Goal: Information Seeking & Learning: Check status

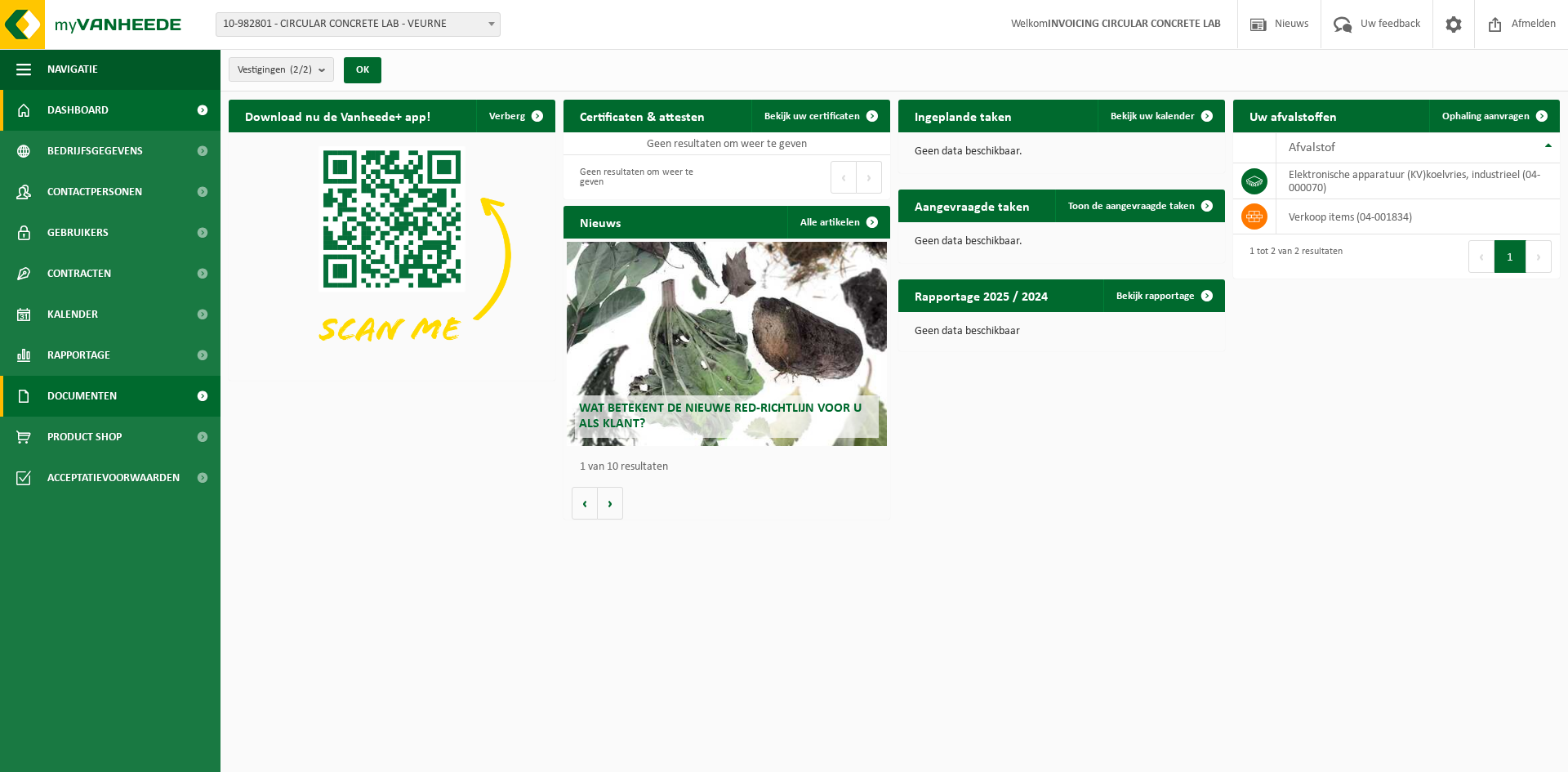
click at [138, 405] on link "Documenten" at bounding box center [110, 396] width 220 height 40
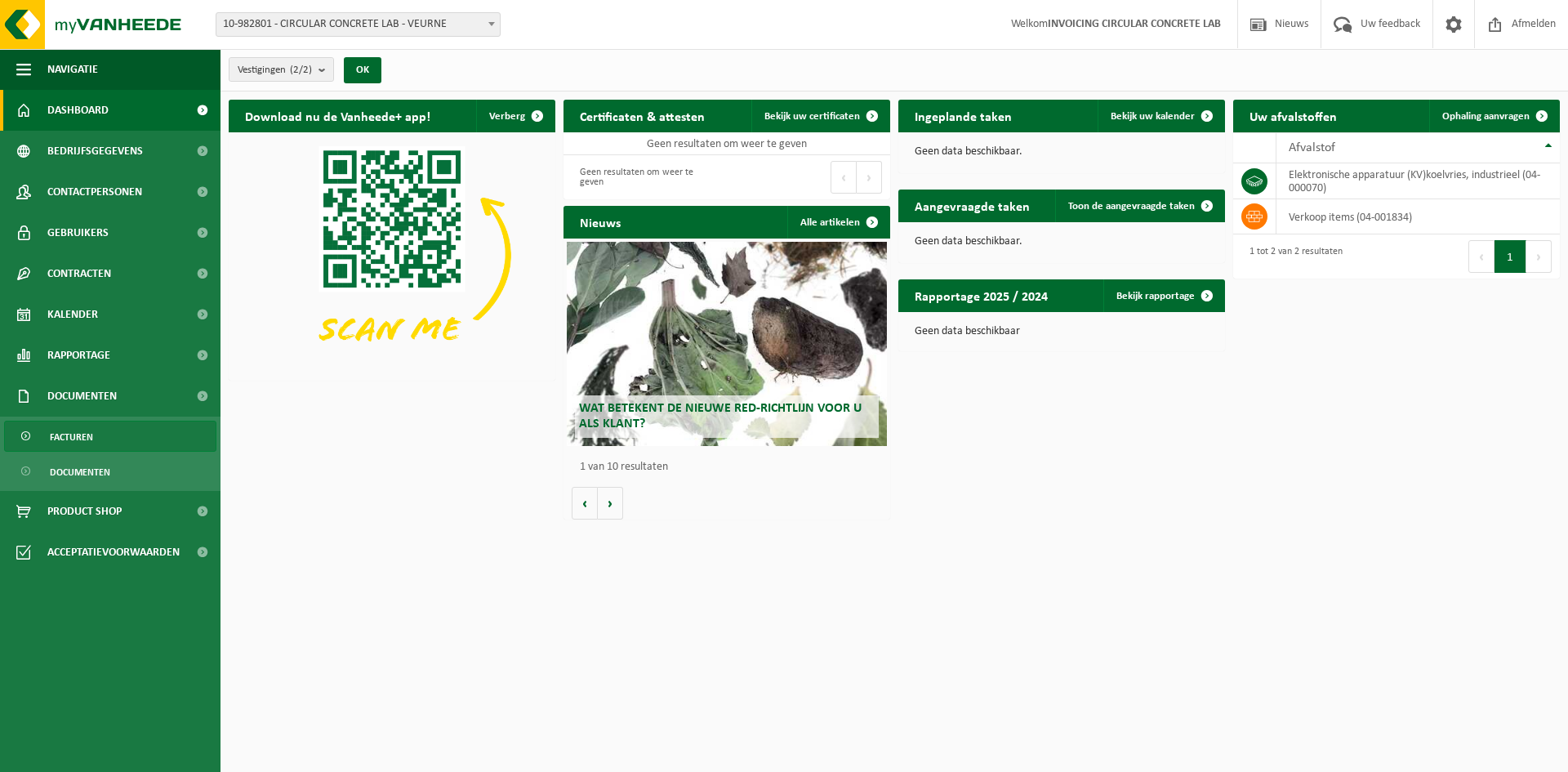
click at [139, 438] on link "Facturen" at bounding box center [111, 436] width 212 height 31
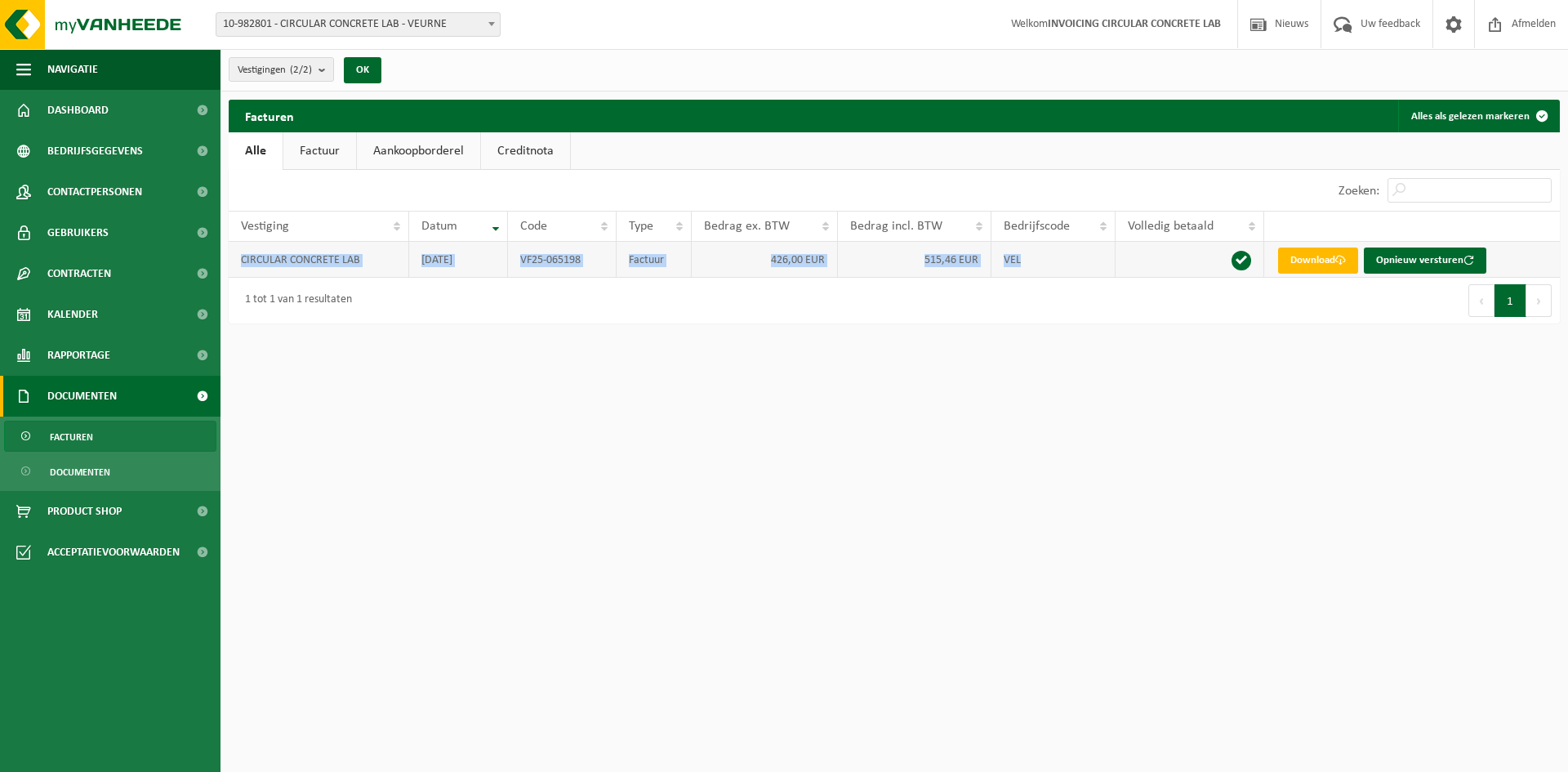
drag, startPoint x: 1035, startPoint y: 266, endPoint x: 239, endPoint y: 254, distance: 796.1
click at [239, 254] on tr "CIRCULAR CONCRETE LAB 2025-05-31 VF25-065198 Factuur 426,00 EUR 515,46 EUR VEL …" at bounding box center [894, 260] width 1331 height 36
click at [329, 146] on link "Factuur" at bounding box center [319, 151] width 73 height 38
click at [456, 140] on link "Aankoopborderel" at bounding box center [420, 151] width 123 height 38
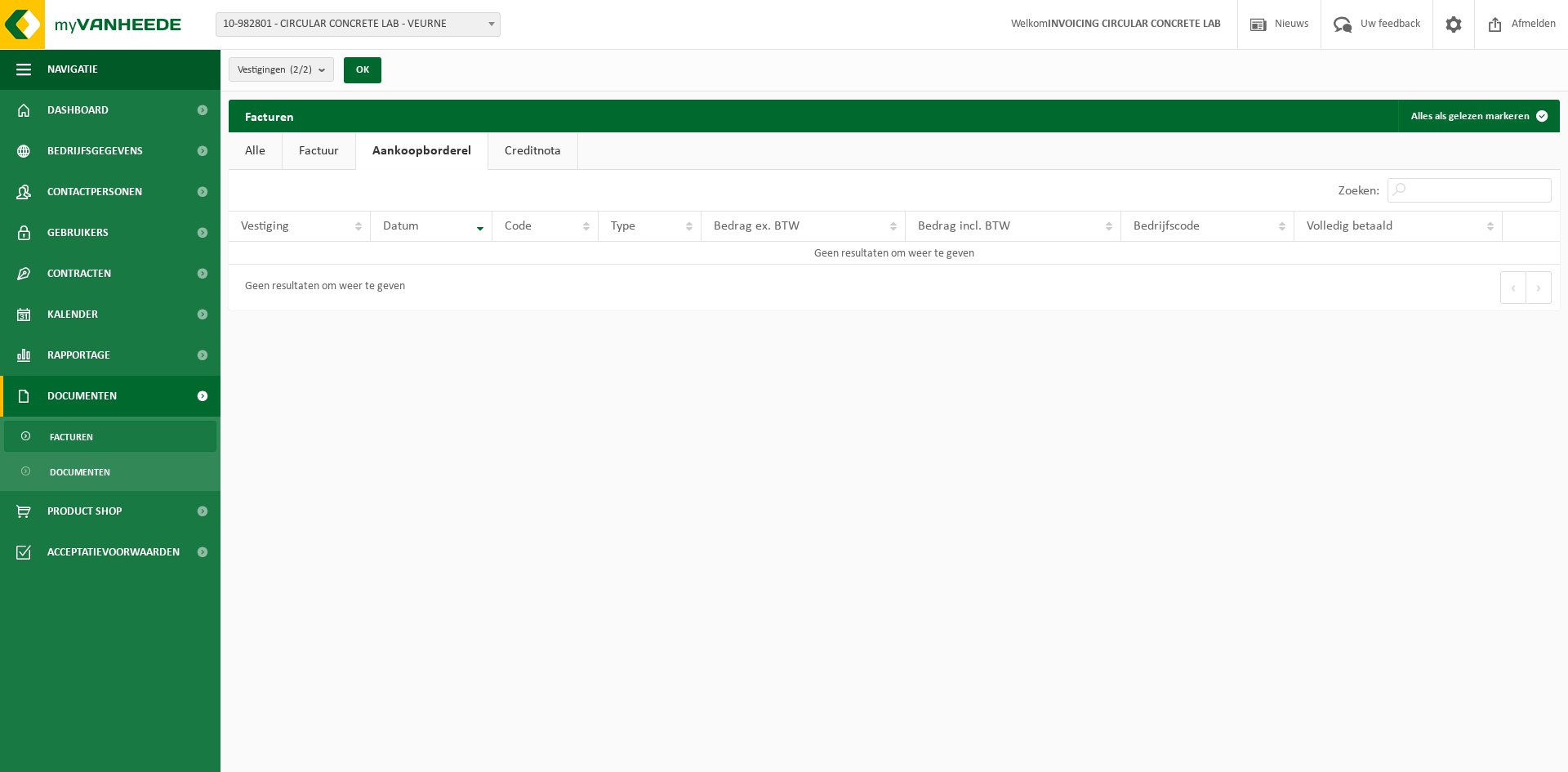
click at [519, 132] on link "Creditnota" at bounding box center [533, 151] width 89 height 38
click at [397, 140] on link "Aankoopborderel" at bounding box center [417, 151] width 123 height 38
click at [323, 141] on link "Factuur" at bounding box center [318, 151] width 73 height 38
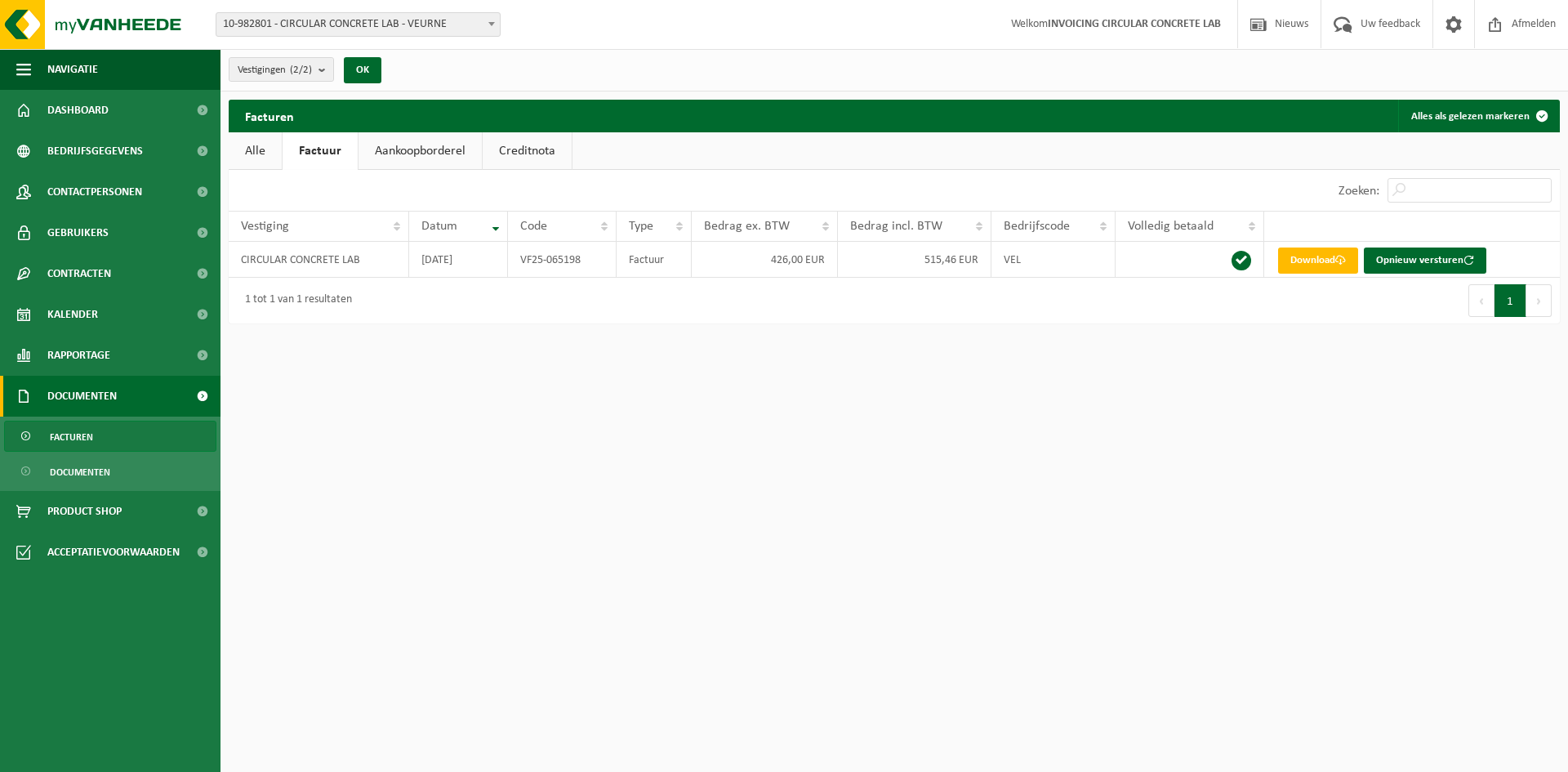
click at [242, 150] on link "Alle" at bounding box center [255, 151] width 53 height 38
click at [77, 105] on span "Dashboard" at bounding box center [78, 110] width 61 height 40
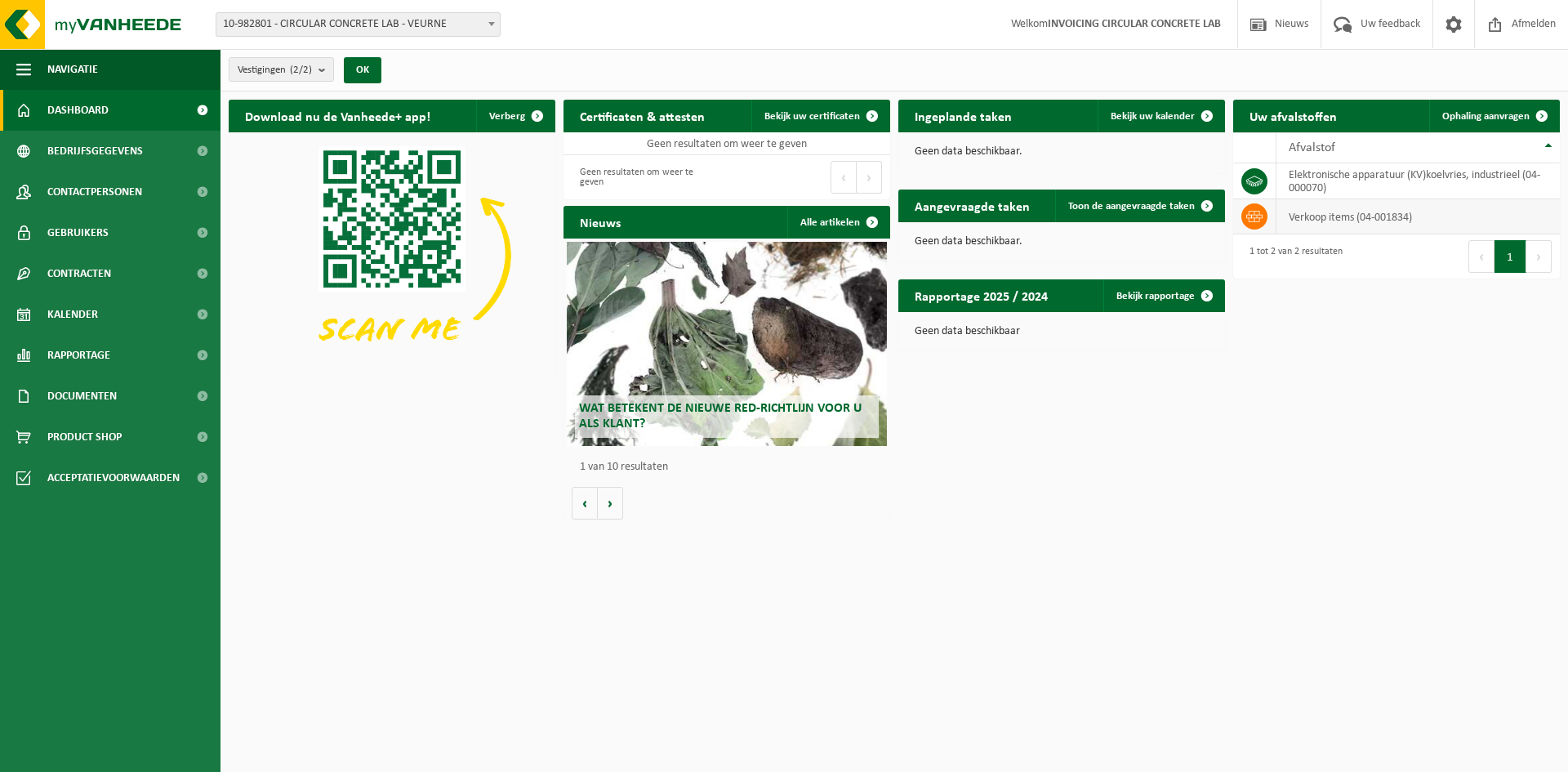
click at [1340, 217] on td "verkoop items (04-001834)" at bounding box center [1418, 217] width 283 height 35
click at [1343, 217] on td "verkoop items (04-001834)" at bounding box center [1418, 217] width 283 height 35
click at [1309, 188] on td "elektronische apparatuur (KV)koelvries, industrieel (04-000070)" at bounding box center [1418, 182] width 283 height 36
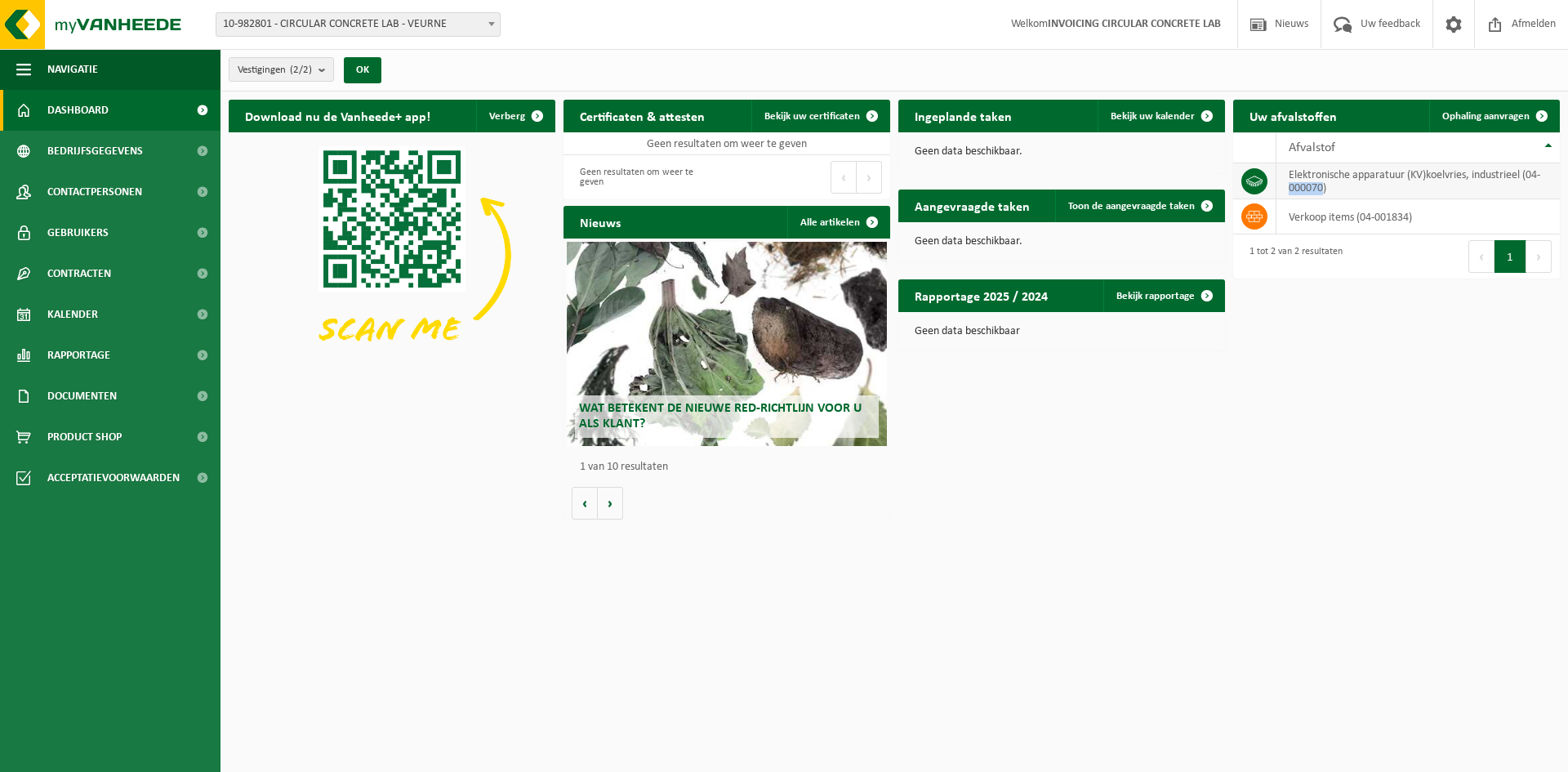
click at [1309, 188] on td "elektronische apparatuur (KV)koelvries, industrieel (04-000070)" at bounding box center [1418, 182] width 283 height 36
click at [1316, 145] on span "Afvalstof" at bounding box center [1313, 148] width 47 height 13
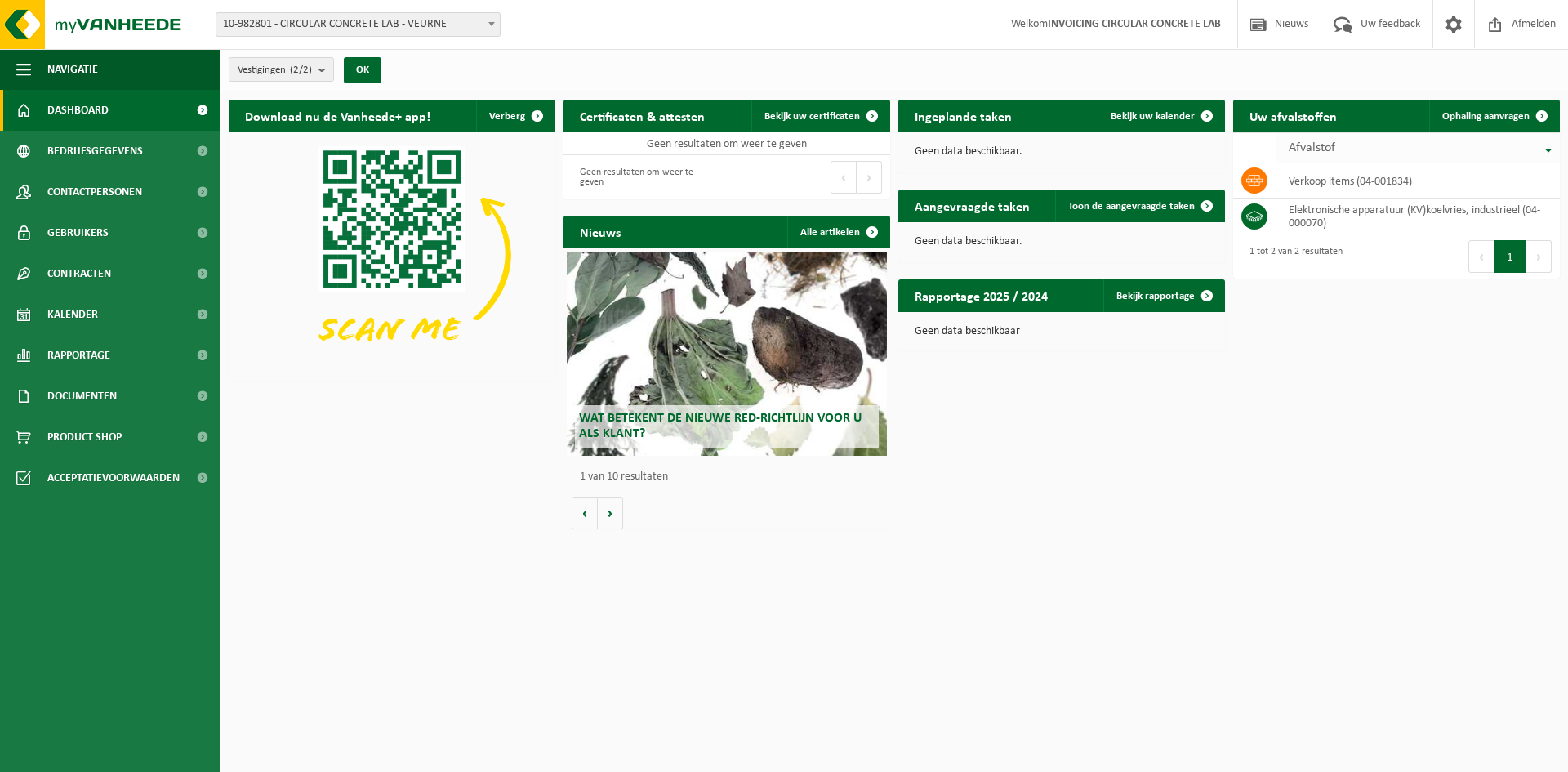
click at [1316, 145] on span "Afvalstof" at bounding box center [1313, 148] width 47 height 13
click at [1316, 143] on span "Afvalstof" at bounding box center [1313, 148] width 47 height 13
click at [1537, 252] on button "Volgende" at bounding box center [1539, 256] width 25 height 32
click at [1295, 208] on td "verkoop items (04-001834)" at bounding box center [1418, 217] width 283 height 35
click at [1348, 181] on td "elektronische apparatuur (KV)koelvries, industrieel (04-000070)" at bounding box center [1418, 182] width 283 height 36
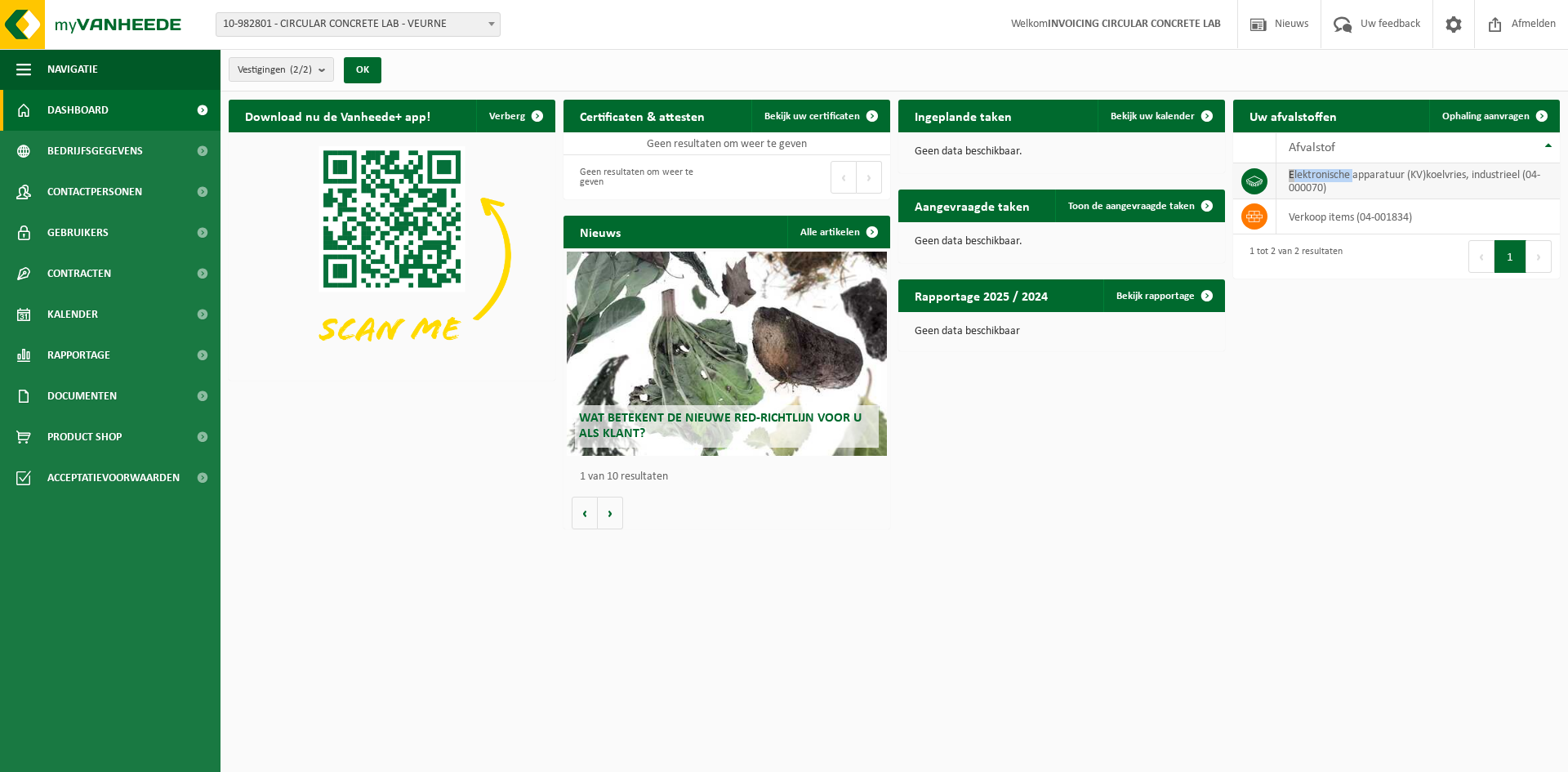
click at [1348, 181] on td "elektronische apparatuur (KV)koelvries, industrieel (04-000070)" at bounding box center [1418, 182] width 283 height 36
click at [1253, 180] on icon at bounding box center [1254, 181] width 16 height 16
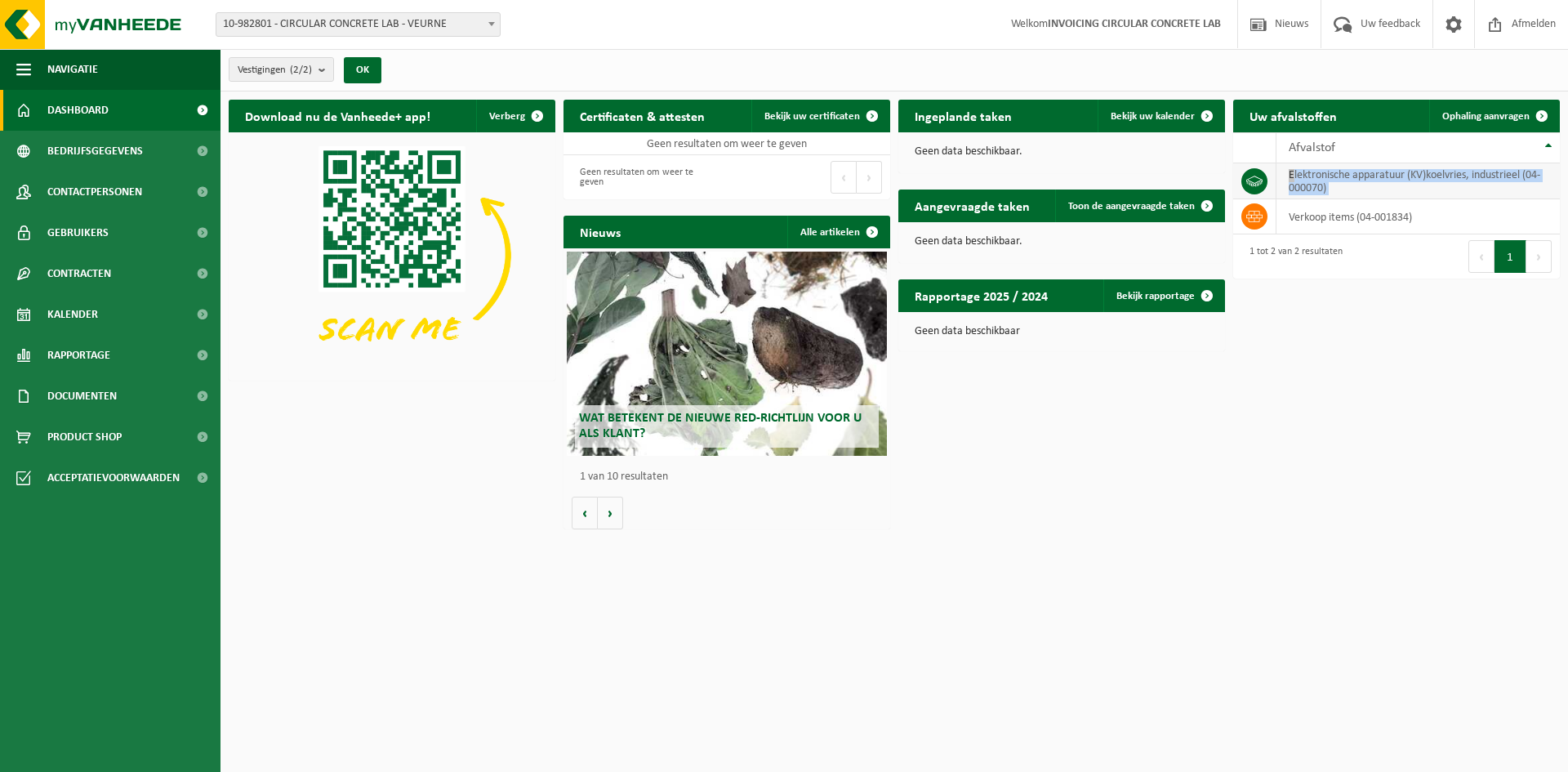
click at [1253, 180] on icon at bounding box center [1254, 181] width 16 height 16
click at [1352, 180] on td "elektronische apparatuur (KV)koelvries, industrieel (04-000070)" at bounding box center [1418, 182] width 283 height 36
click at [417, 36] on span "10-982801 - CIRCULAR CONCRETE LAB - VEURNE" at bounding box center [358, 24] width 285 height 24
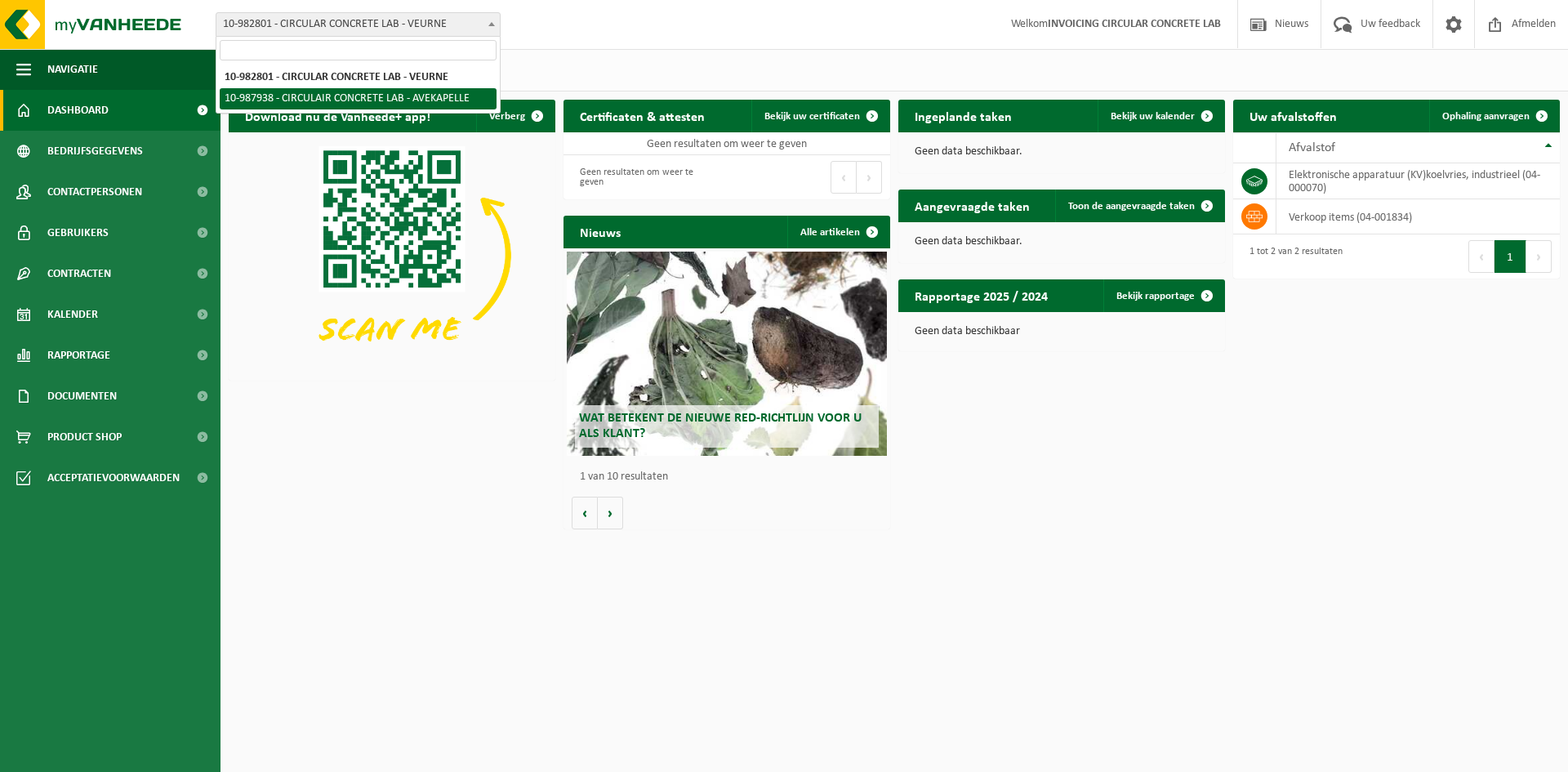
select select "167497"
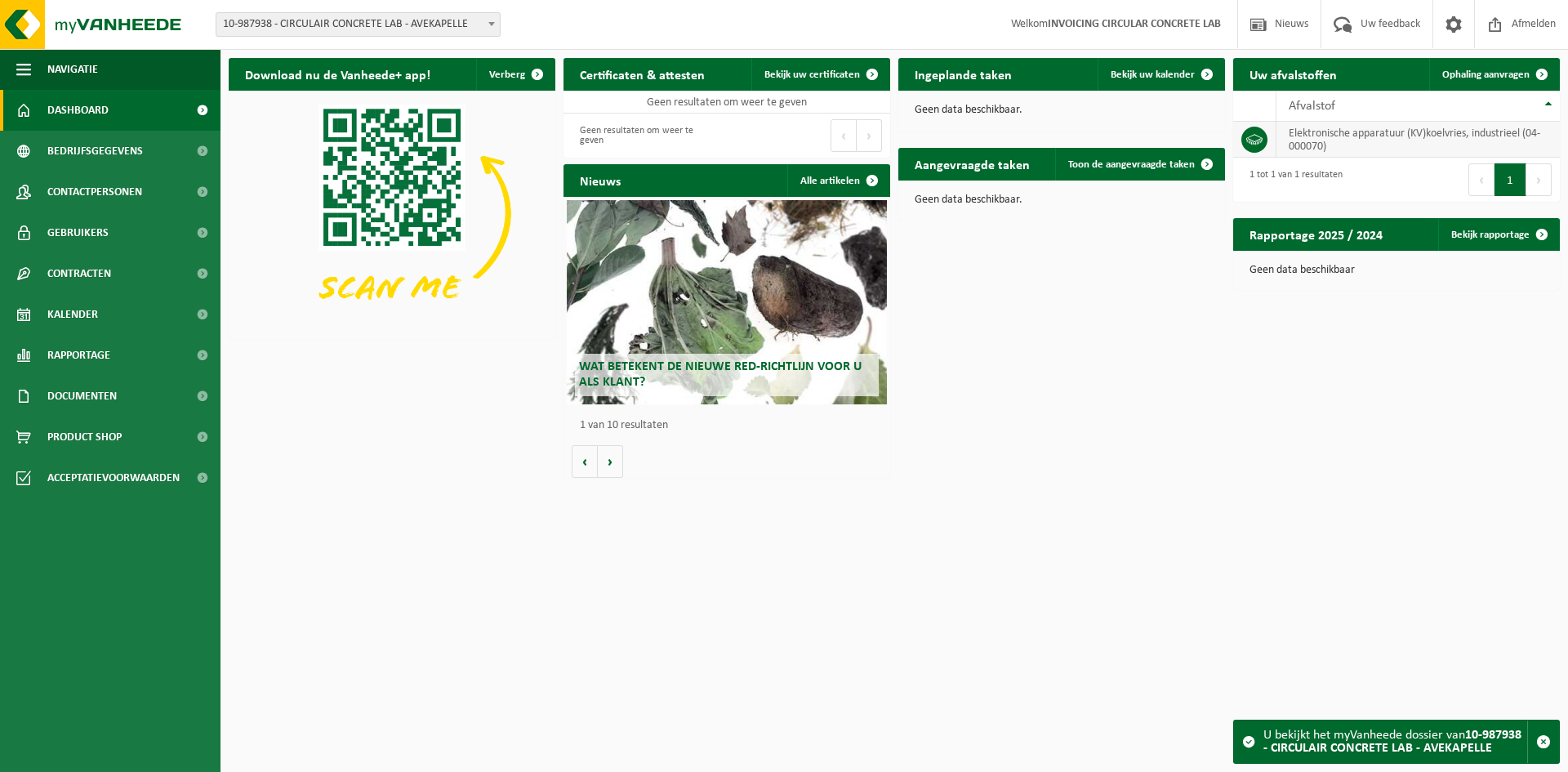
click at [1405, 131] on td "elektronische apparatuur (KV)koelvries, industrieel (04-000070)" at bounding box center [1418, 139] width 283 height 36
click at [1377, 139] on td "elektronische apparatuur (KV)koelvries, industrieel (04-000070)" at bounding box center [1418, 139] width 283 height 36
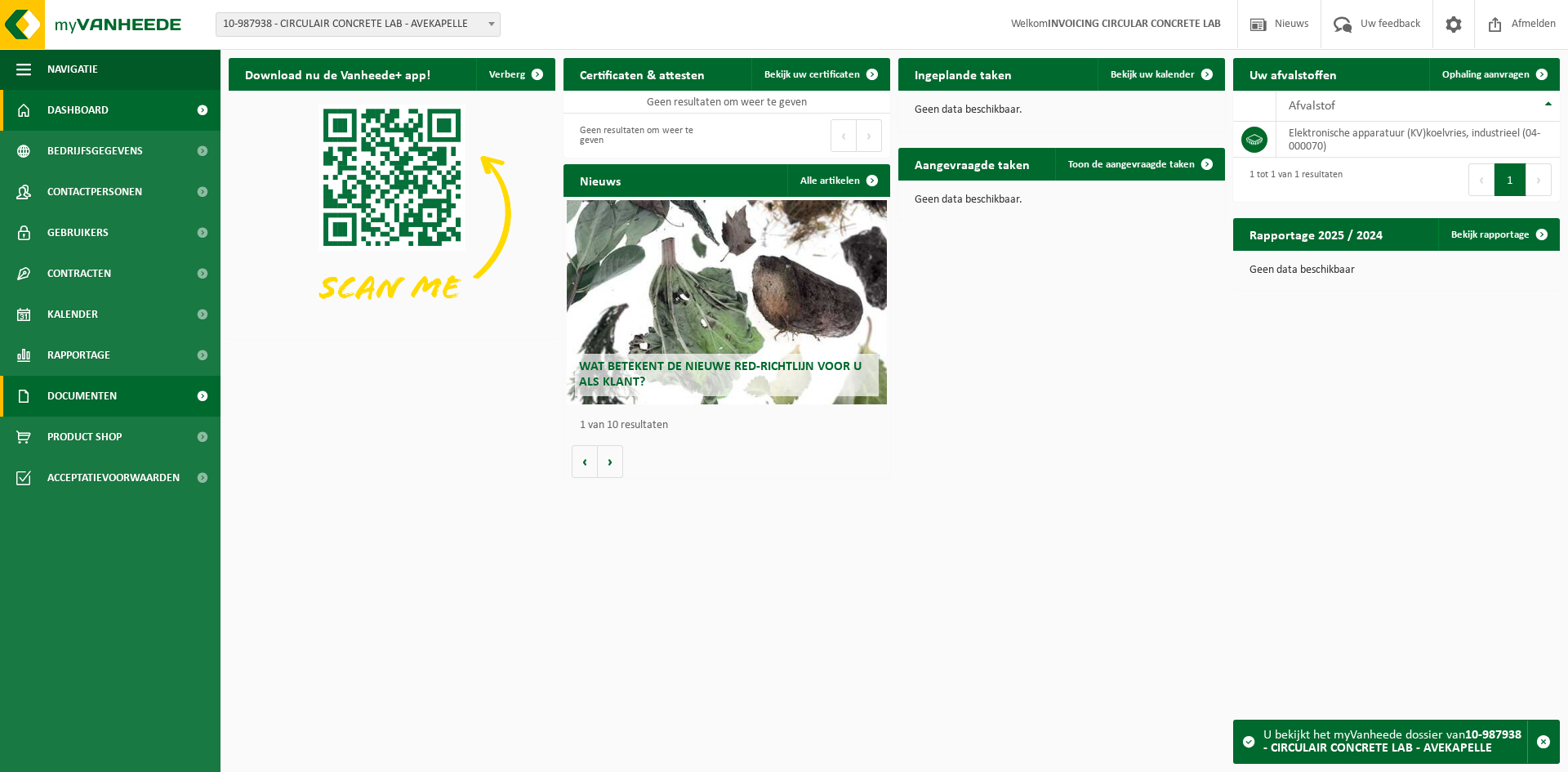
click at [193, 390] on span at bounding box center [202, 396] width 37 height 40
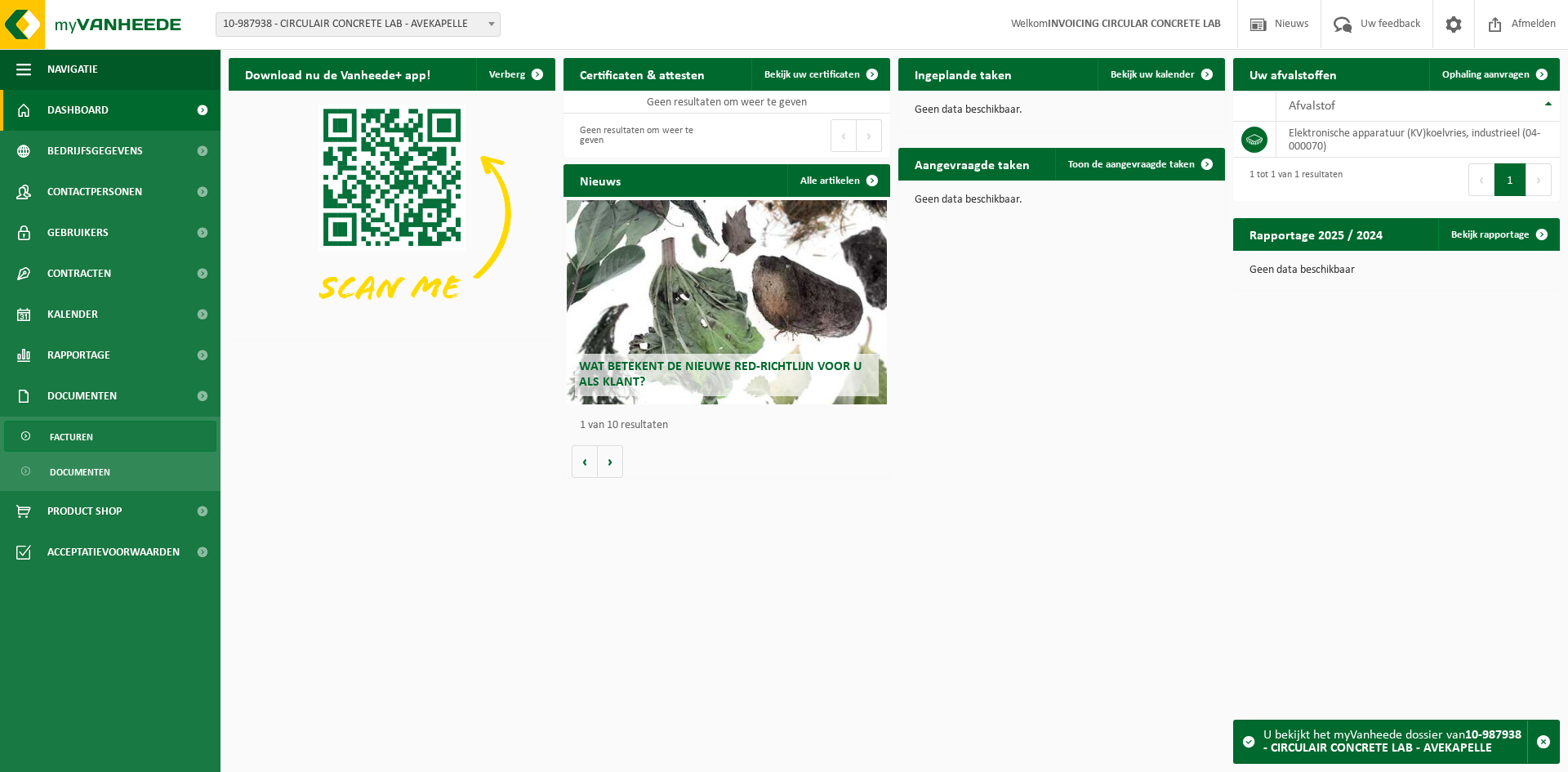
click at [171, 436] on link "Facturen" at bounding box center [111, 436] width 212 height 31
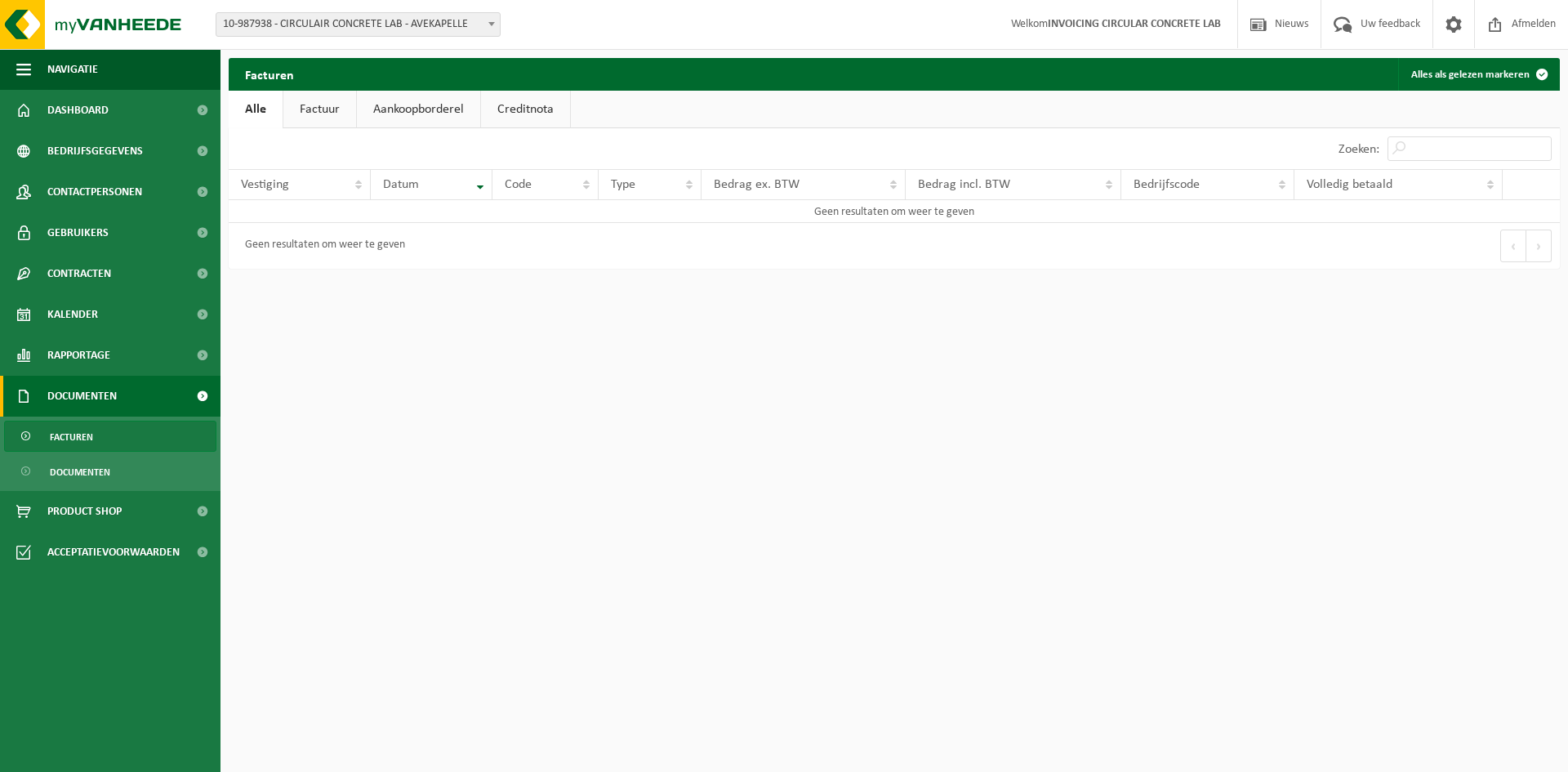
click at [312, 22] on span "10-987938 - CIRCULAIR CONCRETE LAB - AVEKAPELLE" at bounding box center [358, 24] width 283 height 22
select select "162815"
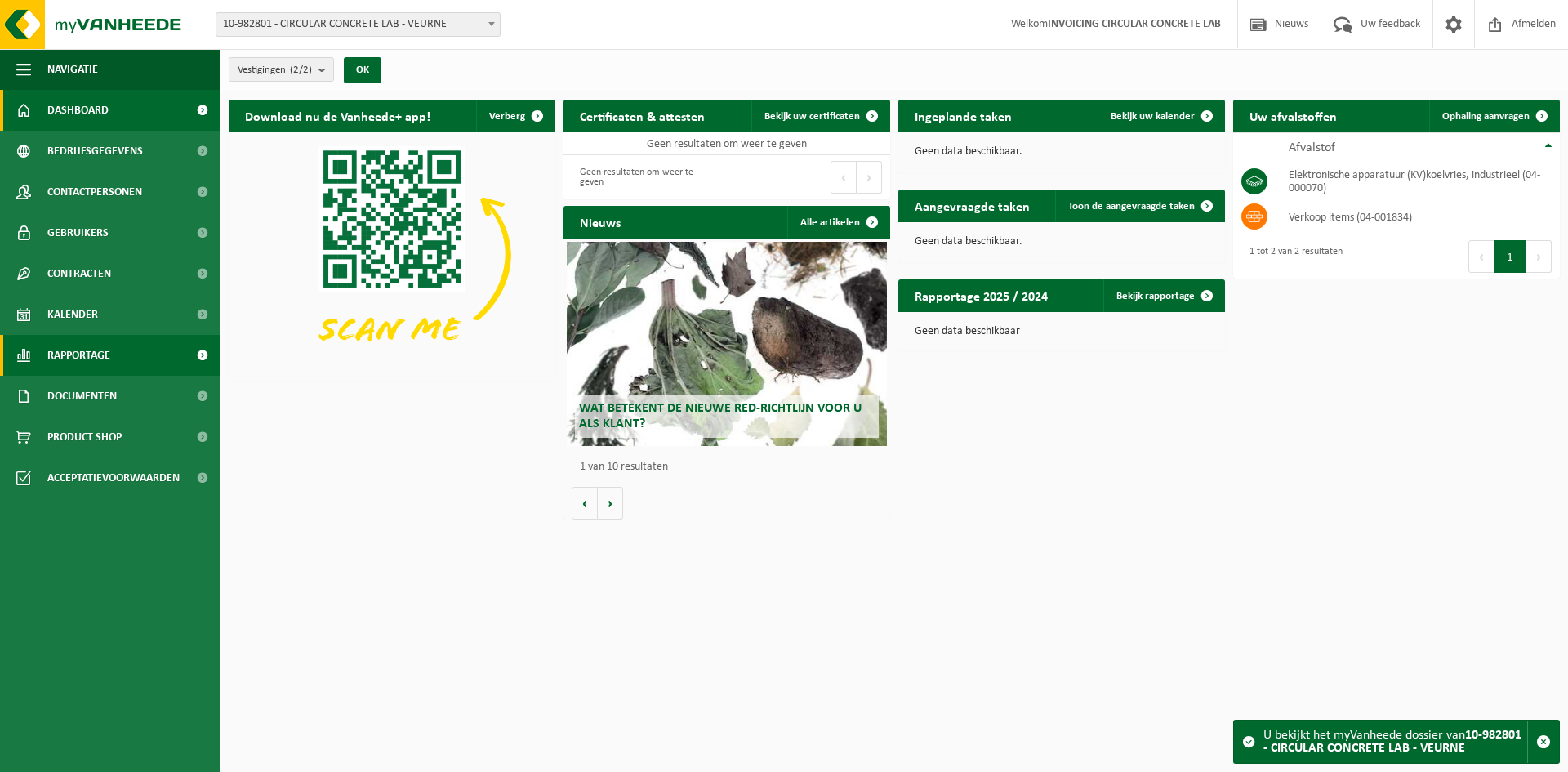
click at [123, 353] on link "Rapportage" at bounding box center [110, 355] width 220 height 40
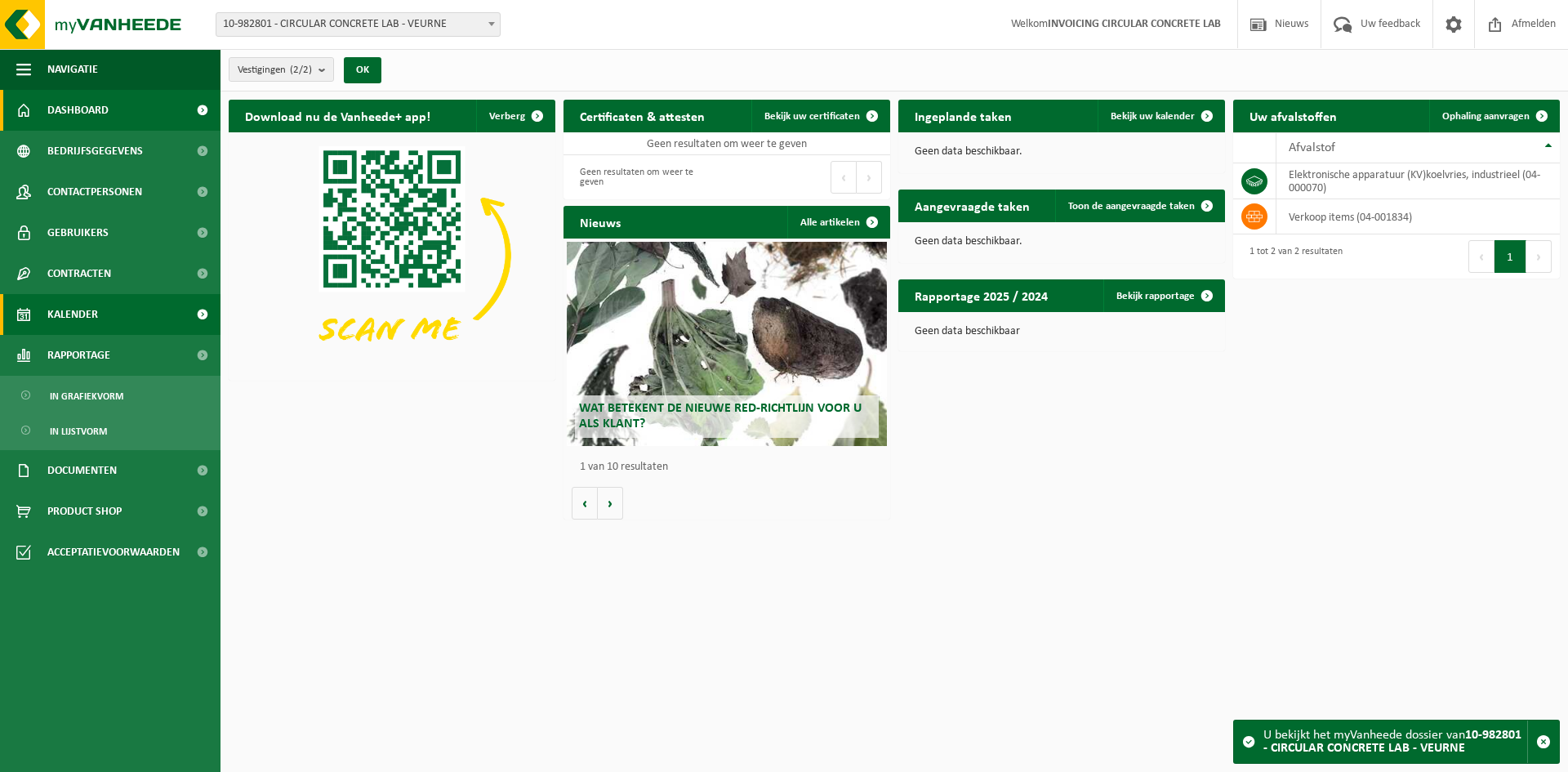
click at [129, 324] on link "Kalender" at bounding box center [110, 314] width 220 height 40
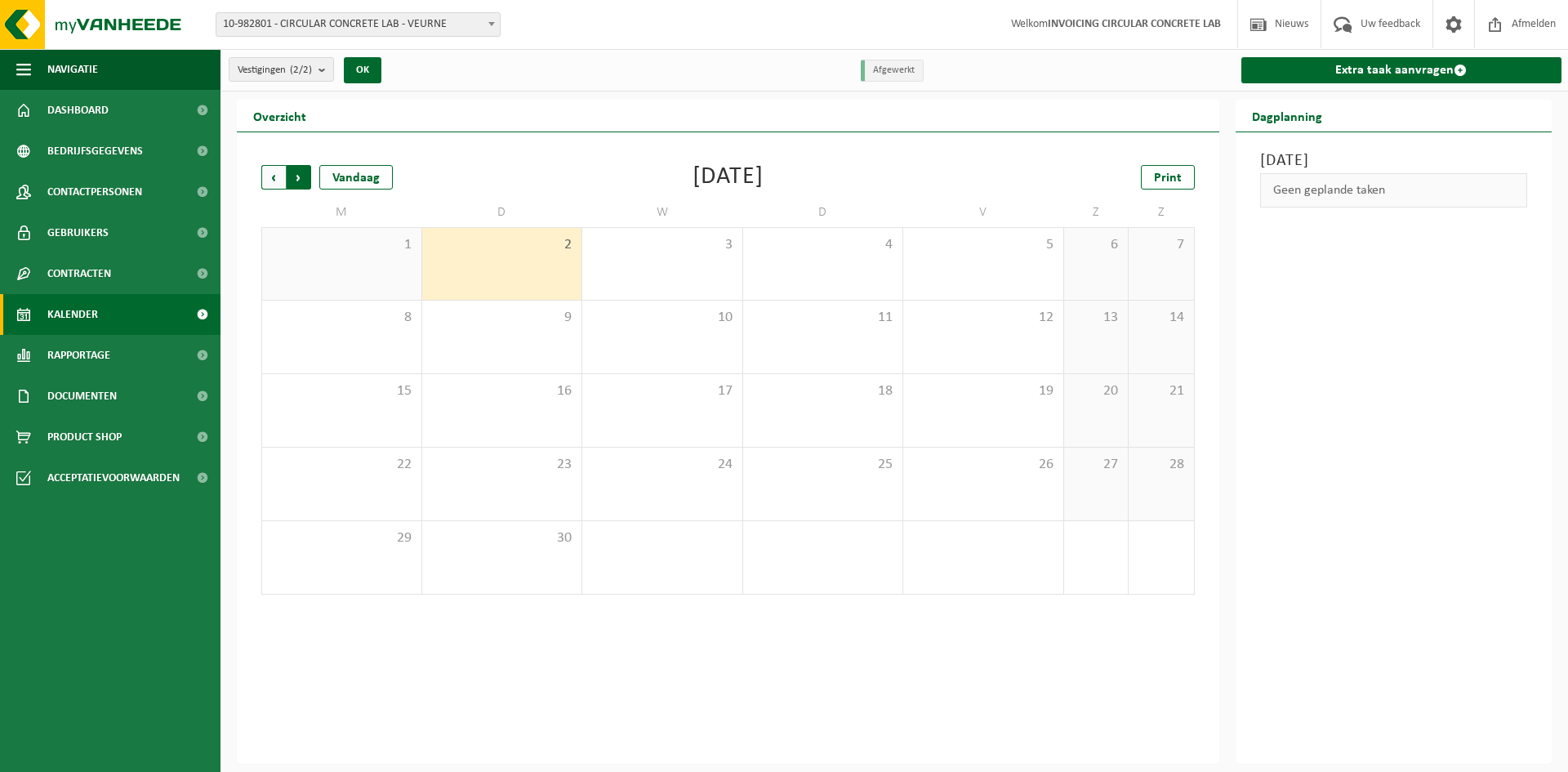
click at [274, 173] on span "Vorige" at bounding box center [273, 176] width 24 height 24
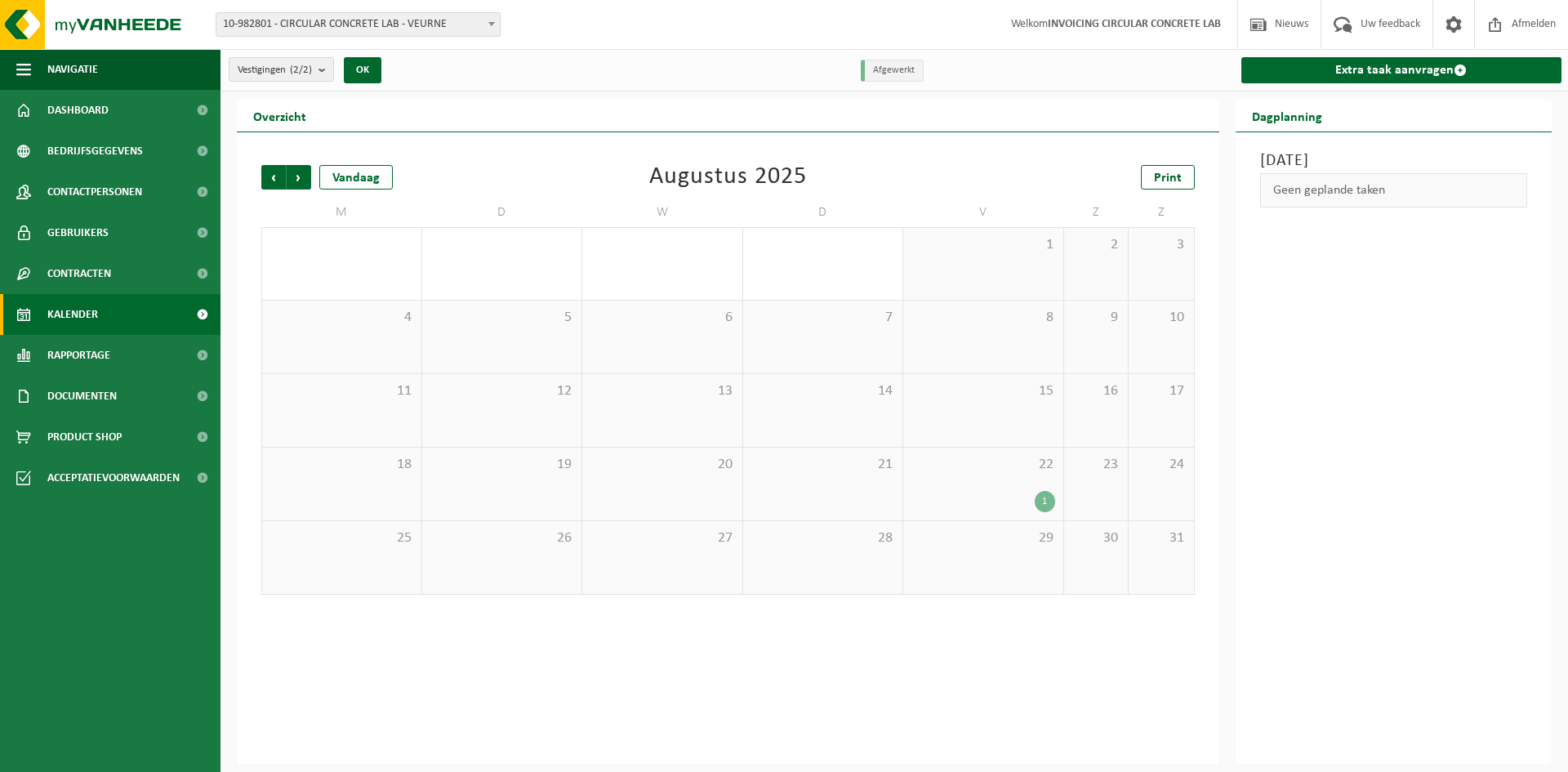
click at [1044, 495] on div "1" at bounding box center [1044, 502] width 21 height 22
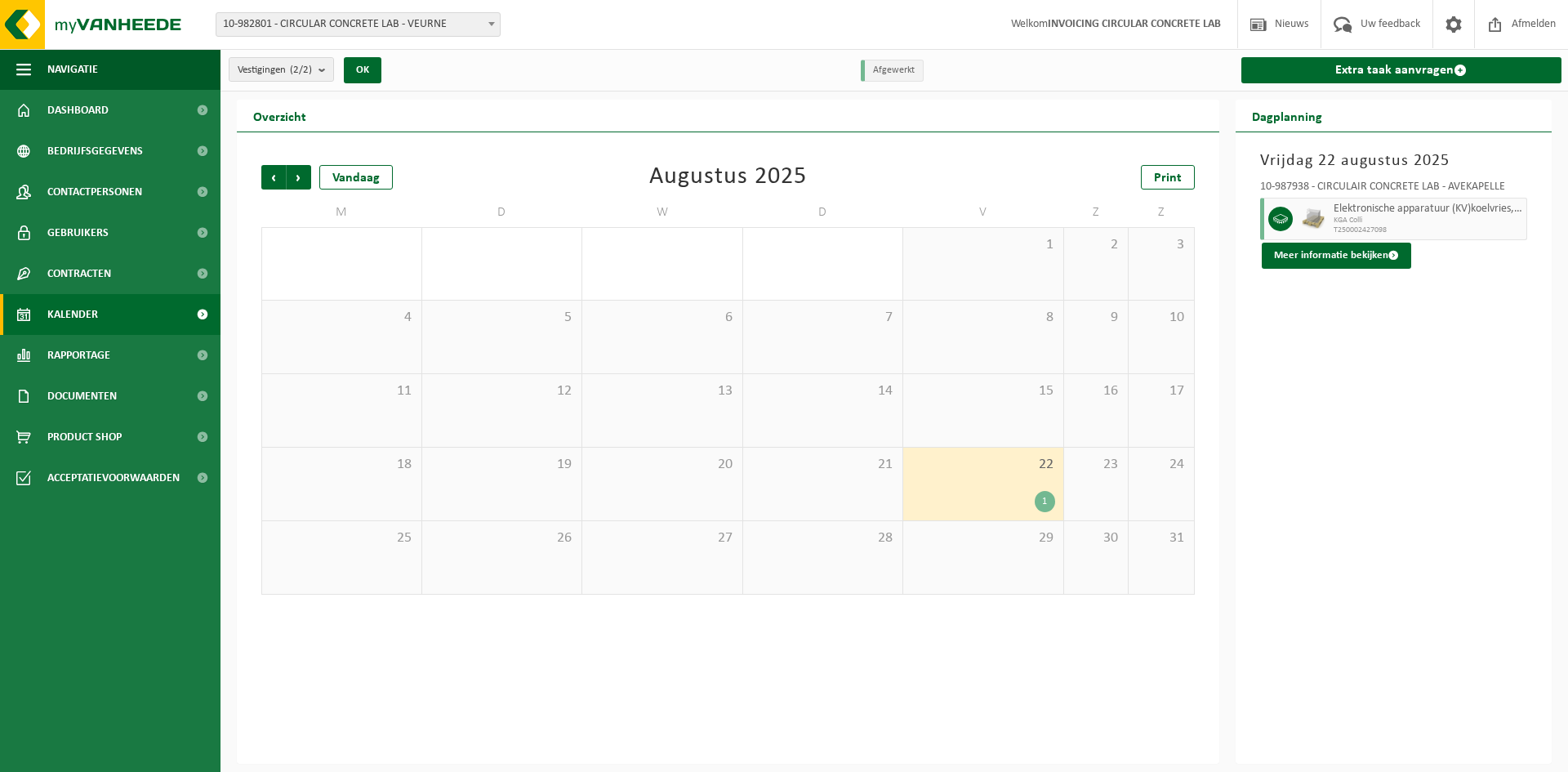
click at [1044, 495] on div "1" at bounding box center [1044, 502] width 21 height 22
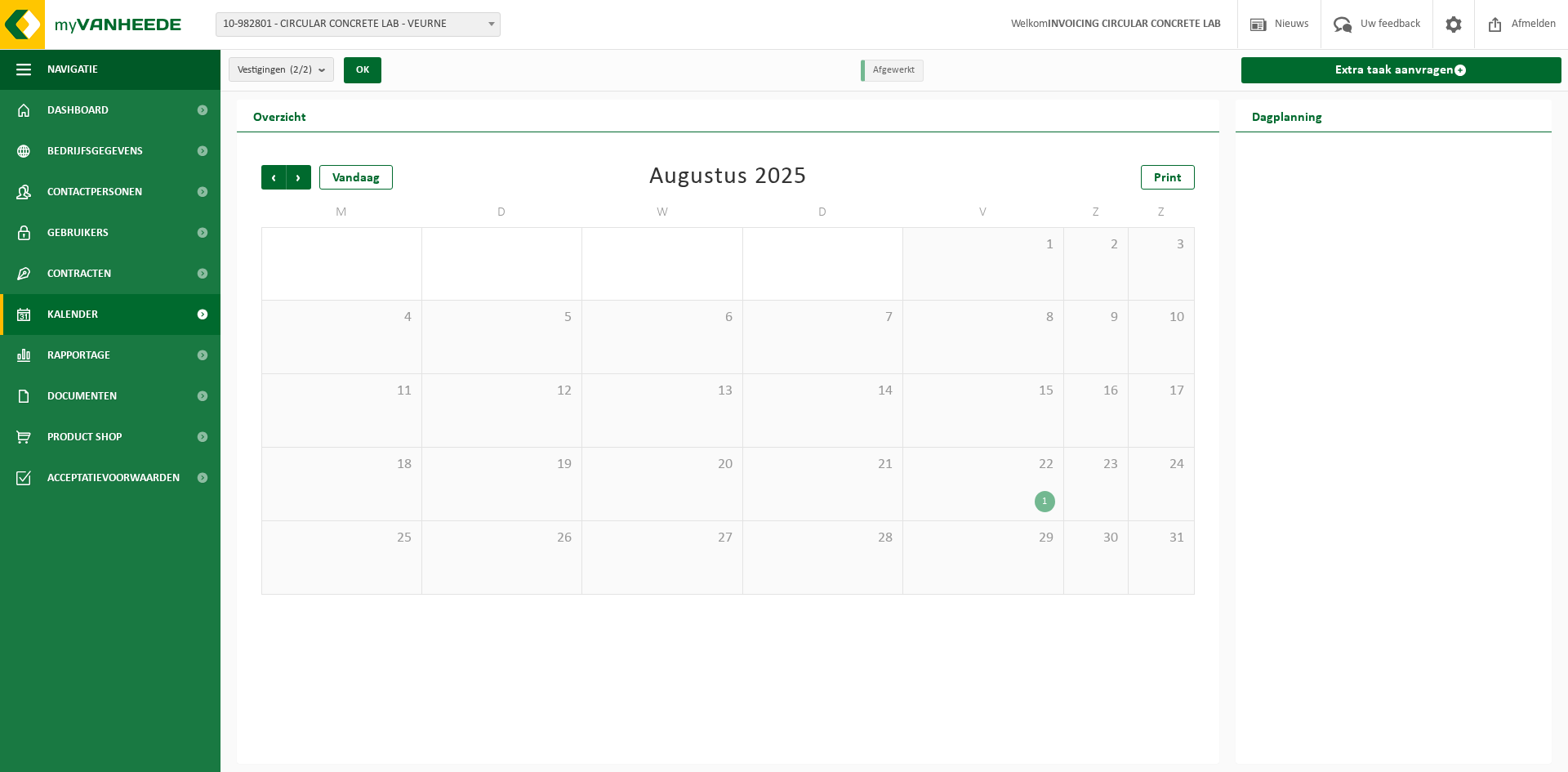
click at [1048, 499] on div "1" at bounding box center [1044, 502] width 21 height 22
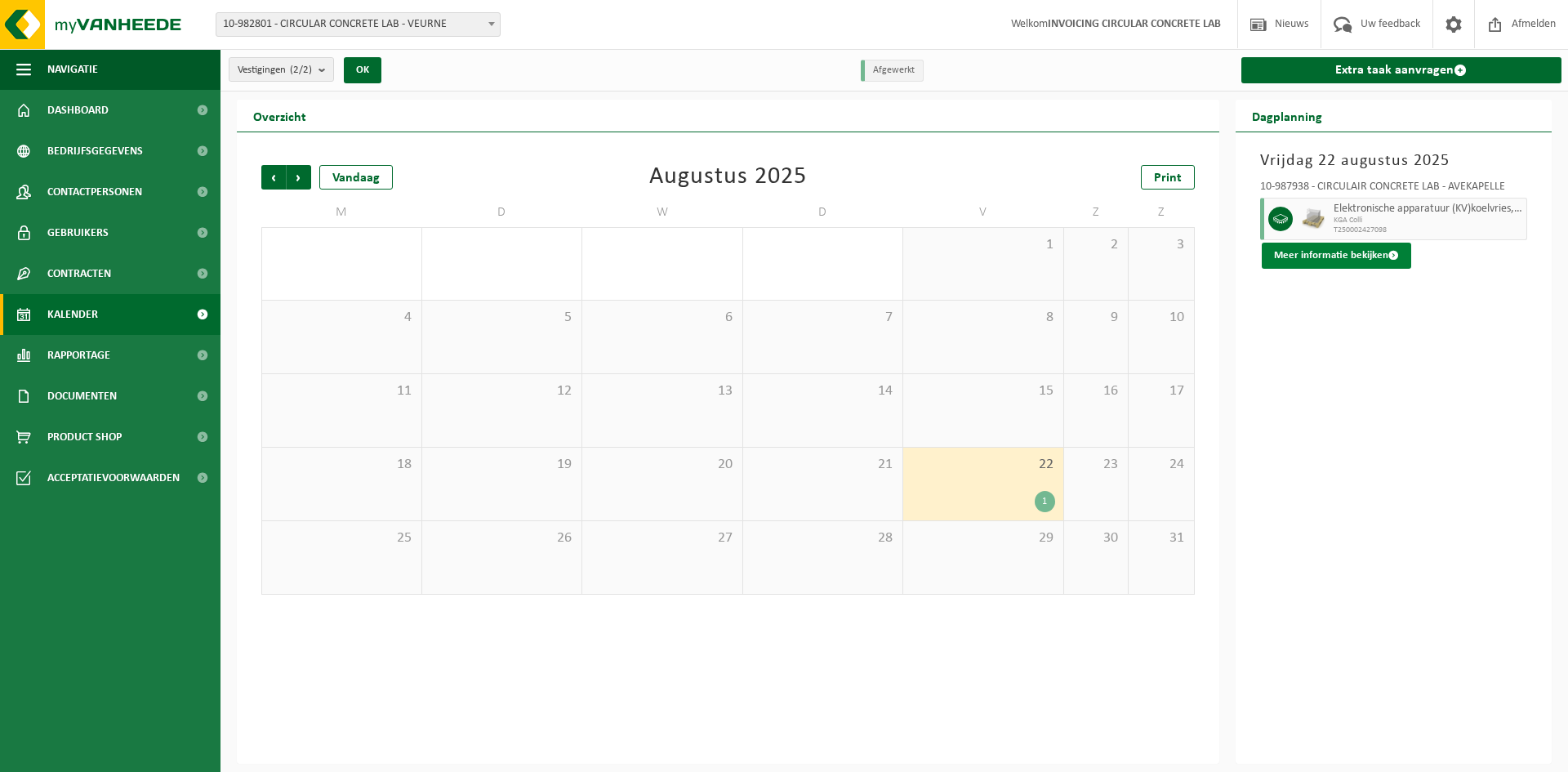
click at [1334, 253] on button "Meer informatie bekijken" at bounding box center [1337, 256] width 149 height 26
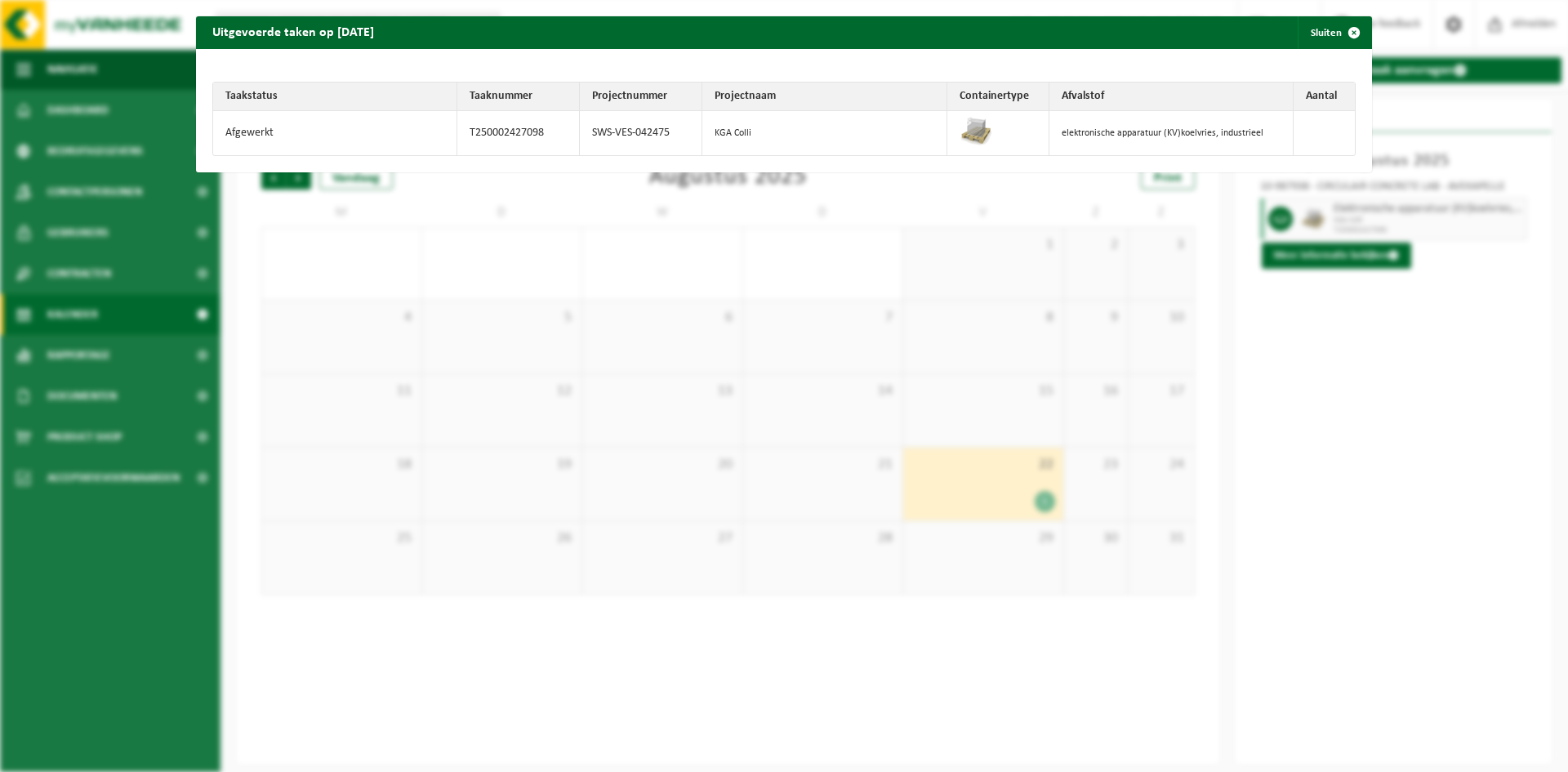
click at [1369, 210] on div "Uitgevoerde taken op [DATE] Sluiten Taakstatus Taaknummer Projectnummer Project…" at bounding box center [784, 386] width 1568 height 772
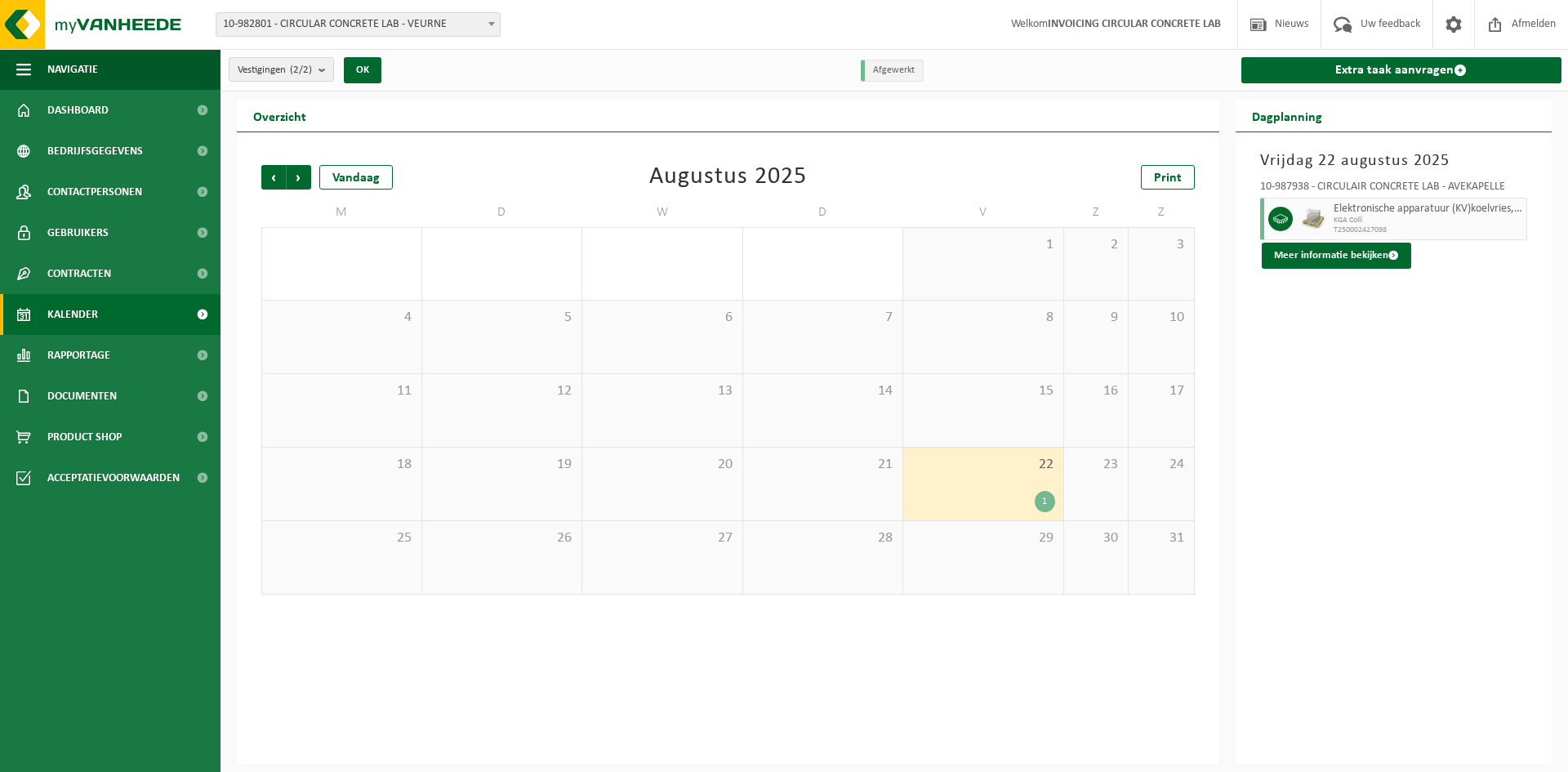
click at [1355, 200] on div "Elektronische apparatuur (KV)koelvries, industrieel KGA Colli T250002427098" at bounding box center [1429, 219] width 199 height 42
click at [1355, 214] on span "Elektronische apparatuur (KV)koelvries, industrieel" at bounding box center [1429, 209] width 190 height 13
click at [1343, 229] on span "T250002427098" at bounding box center [1429, 230] width 190 height 10
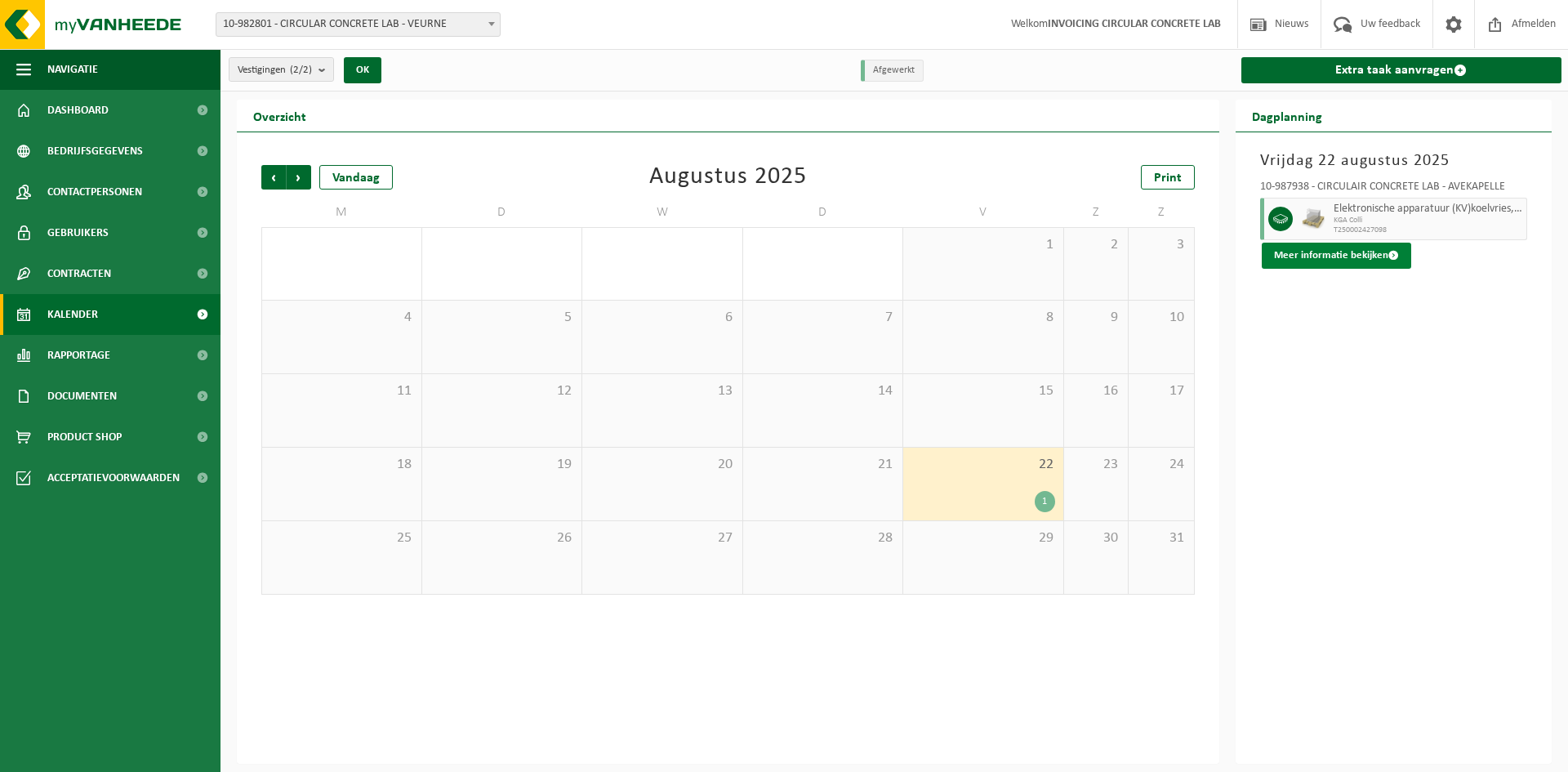
click at [1321, 252] on button "Meer informatie bekijken" at bounding box center [1337, 256] width 149 height 26
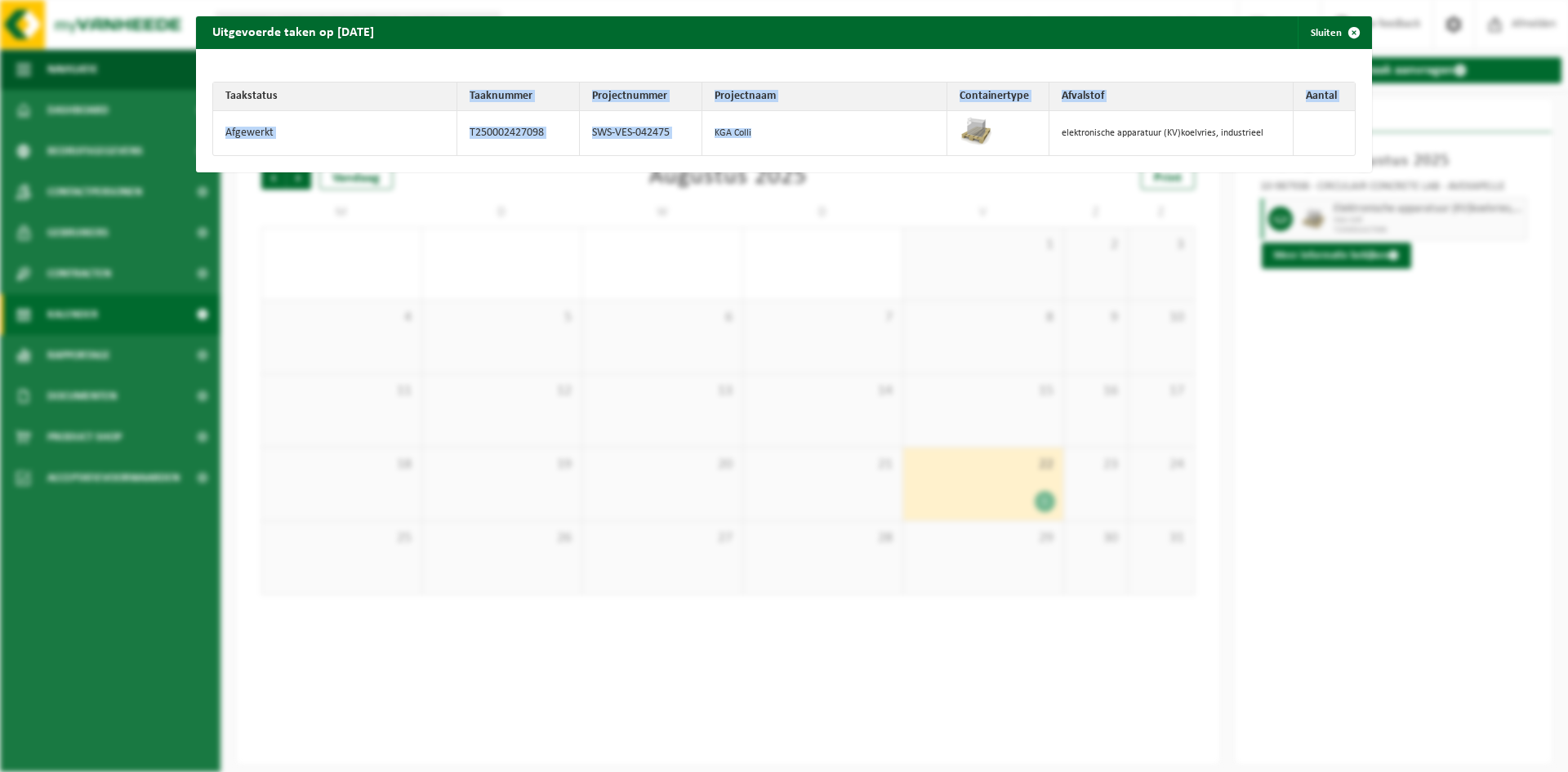
drag, startPoint x: 465, startPoint y: 96, endPoint x: 771, endPoint y: 123, distance: 307.2
click at [771, 123] on table "Taakstatus Taaknummer Projectnummer Projectnaam Containertype Afvalstof Aantal …" at bounding box center [784, 119] width 1143 height 75
click at [762, 138] on td "KGA Colli" at bounding box center [824, 132] width 244 height 44
drag, startPoint x: 591, startPoint y: 129, endPoint x: 650, endPoint y: 132, distance: 59.1
click at [648, 132] on td "SWS-VES-042475" at bounding box center [641, 132] width 122 height 44
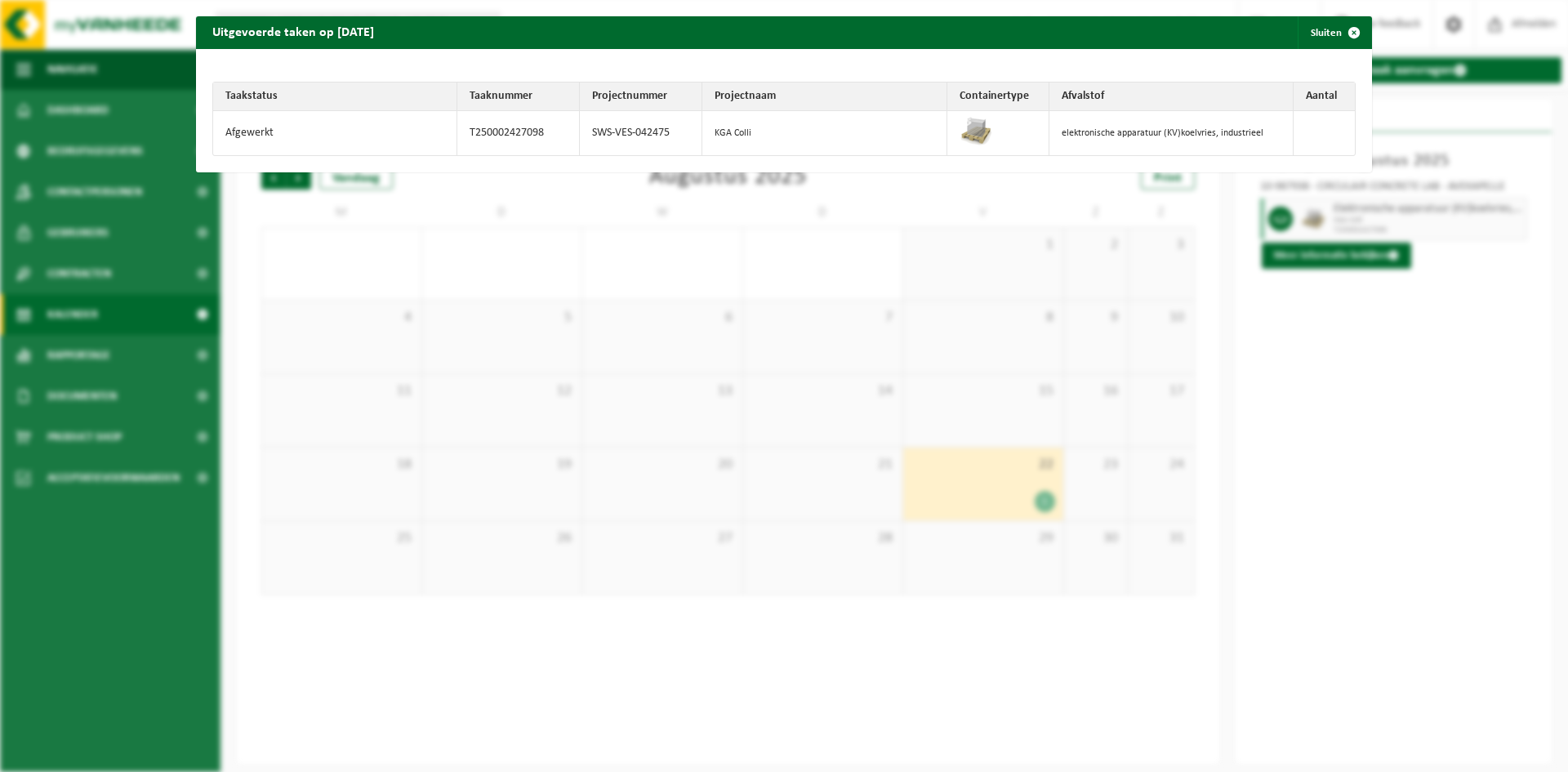
drag, startPoint x: 662, startPoint y: 133, endPoint x: 673, endPoint y: 129, distance: 11.7
click at [663, 133] on td "SWS-VES-042475" at bounding box center [641, 132] width 122 height 44
drag, startPoint x: 675, startPoint y: 130, endPoint x: 587, endPoint y: 137, distance: 88.3
click at [587, 137] on td "SWS-VES-042475" at bounding box center [641, 132] width 122 height 44
copy td "SWS-VES-042475"
